Goal: Information Seeking & Learning: Learn about a topic

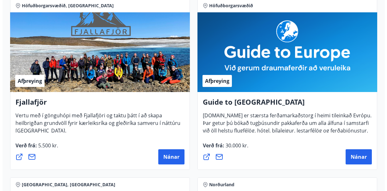
scroll to position [119, 0]
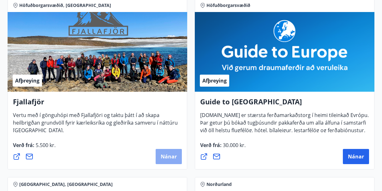
click at [164, 156] on span "Nánar" at bounding box center [169, 156] width 16 height 7
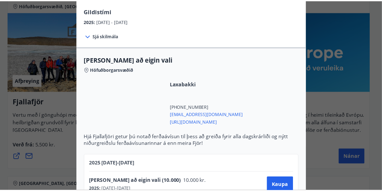
scroll to position [0, 0]
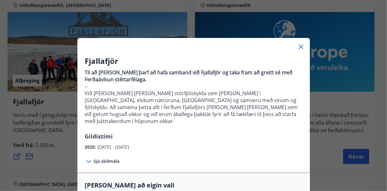
click at [301, 46] on icon at bounding box center [301, 47] width 8 height 8
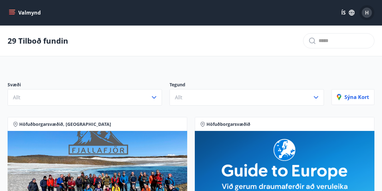
click at [367, 12] on span "H" at bounding box center [367, 12] width 4 height 7
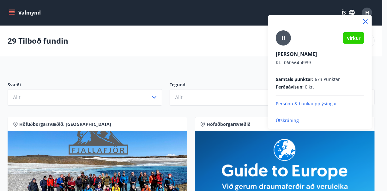
click at [221, 16] on div at bounding box center [193, 95] width 387 height 191
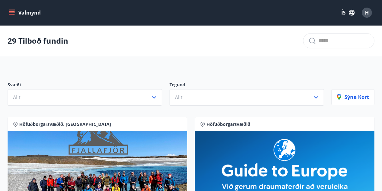
click at [13, 12] on icon "menu" at bounding box center [12, 12] width 6 height 6
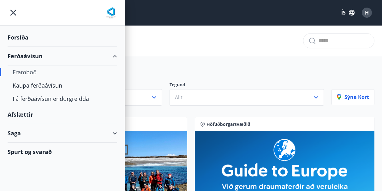
click at [26, 72] on div "Framboð" at bounding box center [62, 71] width 99 height 13
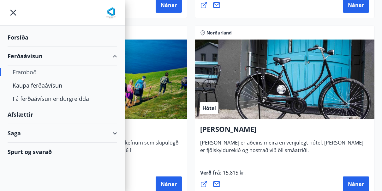
scroll to position [274, 0]
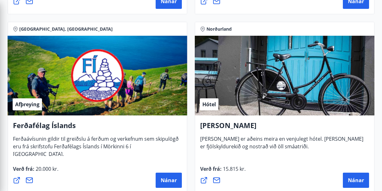
click at [166, 133] on h4 "Ferðafélag Íslands" at bounding box center [97, 127] width 169 height 15
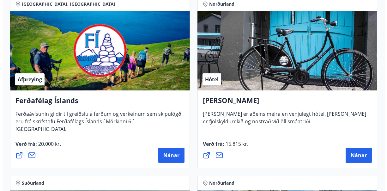
scroll to position [299, 0]
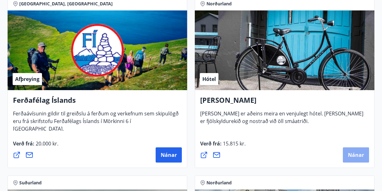
click at [356, 153] on span "Nánar" at bounding box center [356, 154] width 16 height 7
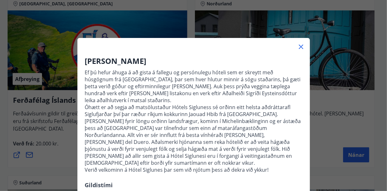
click at [299, 47] on icon at bounding box center [301, 47] width 4 height 4
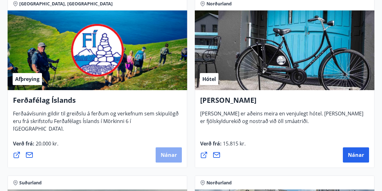
click at [168, 154] on span "Nánar" at bounding box center [169, 154] width 16 height 7
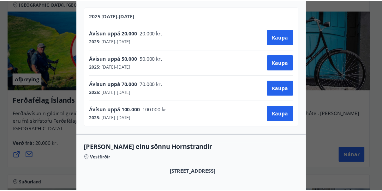
scroll to position [0, 0]
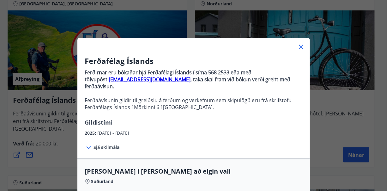
click at [300, 45] on icon at bounding box center [301, 47] width 4 height 4
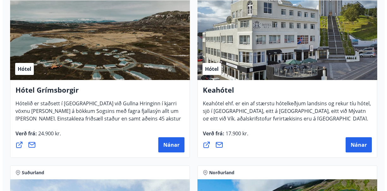
scroll to position [488, 0]
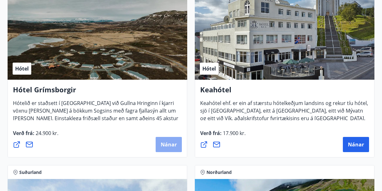
click at [166, 144] on span "Nánar" at bounding box center [169, 144] width 16 height 7
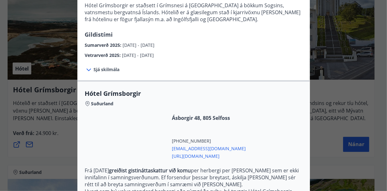
scroll to position [169, 0]
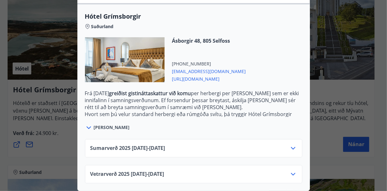
click at [291, 170] on icon at bounding box center [293, 174] width 8 height 8
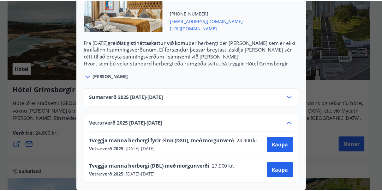
scroll to position [0, 0]
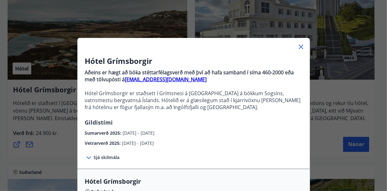
click at [334, 86] on div "Hótel Grímsborgir Aðeins er hægt að bóka stéttarfélagsverð með því að hafa samb…" at bounding box center [193, 95] width 387 height 191
click at [299, 45] on icon at bounding box center [301, 47] width 8 height 8
